Goal: Navigation & Orientation: Understand site structure

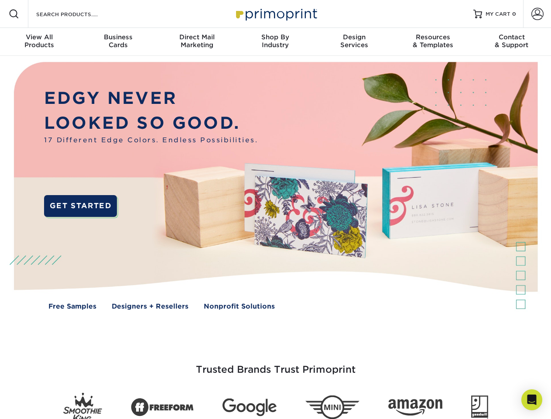
click at [275, 209] on img at bounding box center [275, 192] width 545 height 273
click at [14, 14] on span at bounding box center [14, 14] width 10 height 10
click at [537, 14] on span at bounding box center [537, 14] width 12 height 12
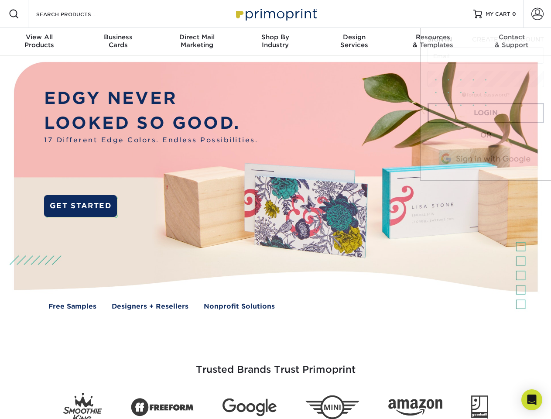
click at [39, 42] on div "View All Products" at bounding box center [39, 41] width 79 height 16
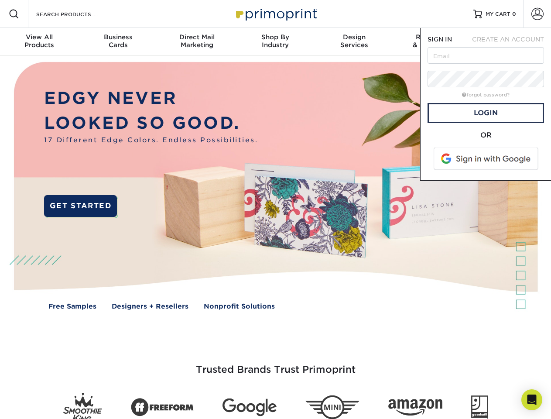
click at [118, 42] on div "Business Cards" at bounding box center [118, 41] width 79 height 16
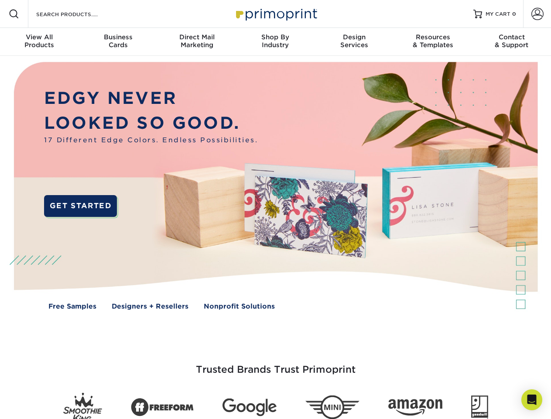
click at [197, 42] on div "Direct Mail Marketing" at bounding box center [196, 41] width 79 height 16
click at [275, 42] on div "Shop By Industry" at bounding box center [275, 41] width 79 height 16
click at [354, 42] on div "Design Services" at bounding box center [354, 41] width 79 height 16
click at [433, 42] on div "Resources & Templates" at bounding box center [432, 41] width 79 height 16
click at [512, 42] on div "Contact & Support" at bounding box center [511, 41] width 79 height 16
